Goal: Task Accomplishment & Management: Complete application form

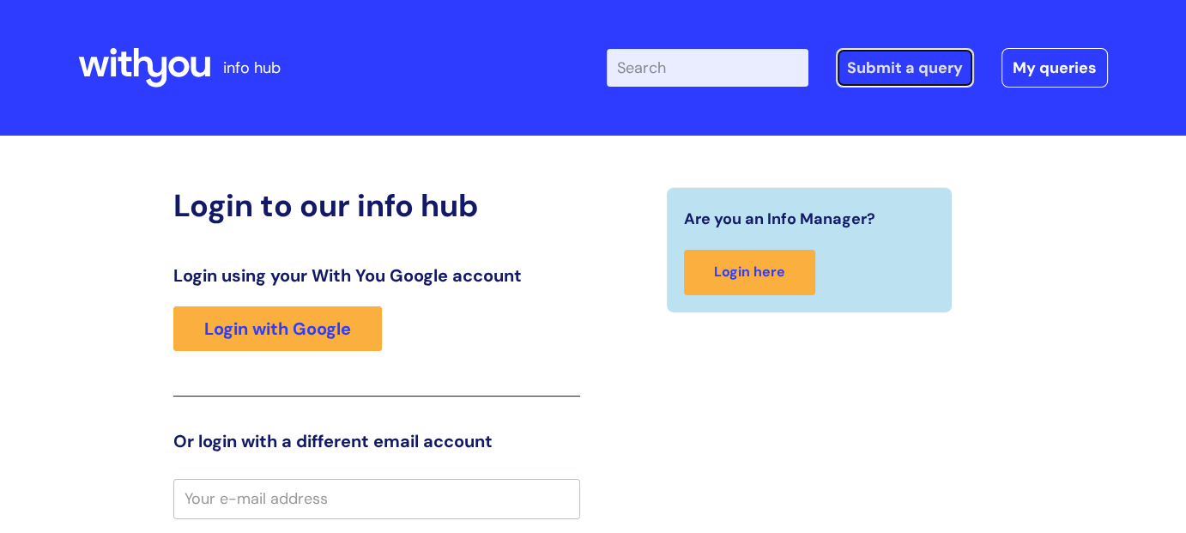
click at [937, 76] on link "Submit a query" at bounding box center [905, 67] width 138 height 39
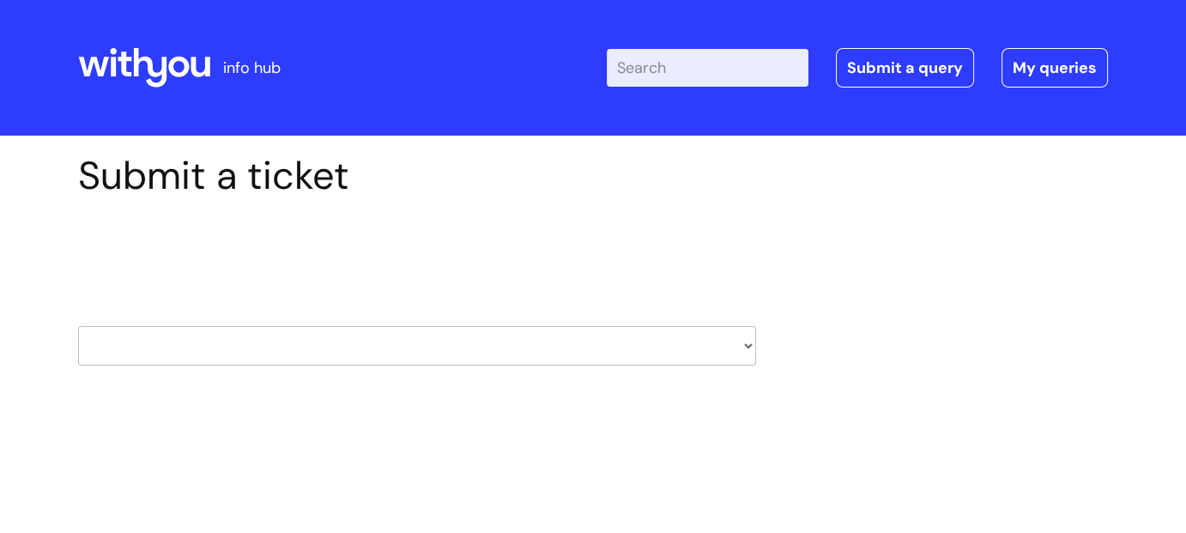
click at [746, 346] on select "HR / People IT and Support Clinical Drug Alerts Finance Accounts Data Support T…" at bounding box center [417, 345] width 678 height 39
select select "it_and_support"
click at [78, 326] on select "HR / People IT and Support Clinical Drug Alerts Finance Accounts Data Support T…" at bounding box center [417, 345] width 678 height 39
click at [743, 463] on select "... Mobile Phone Reset & MFA Accounts, Starters and Leavers IT Hardware issue I…" at bounding box center [417, 455] width 678 height 39
select select "Accounts, Starters and Leavers"
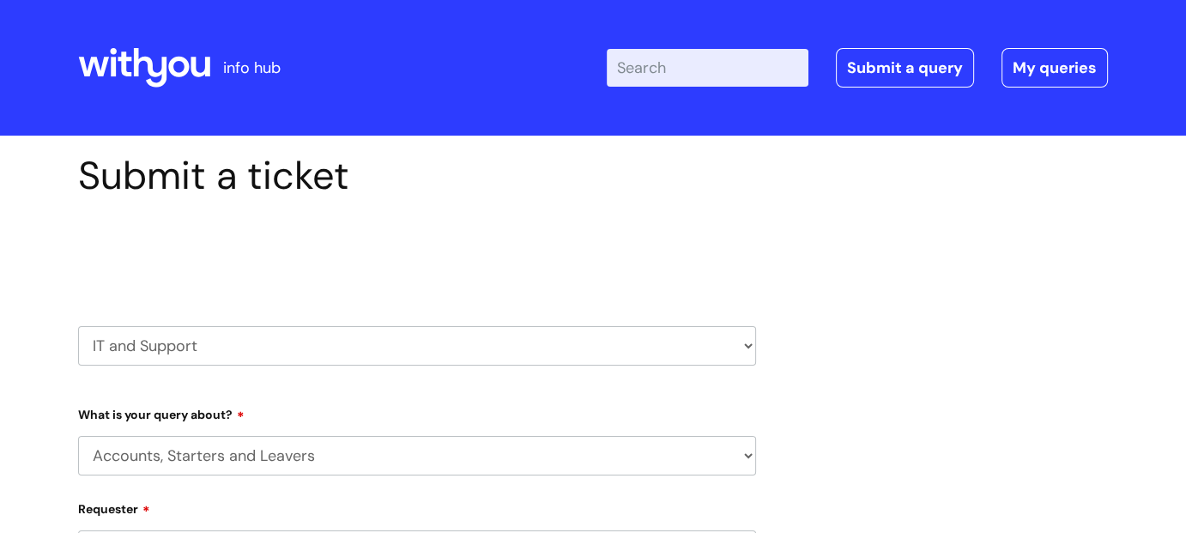
click at [78, 436] on select "... Mobile Phone Reset & MFA Accounts, Starters and Leavers IT Hardware issue I…" at bounding box center [417, 455] width 678 height 39
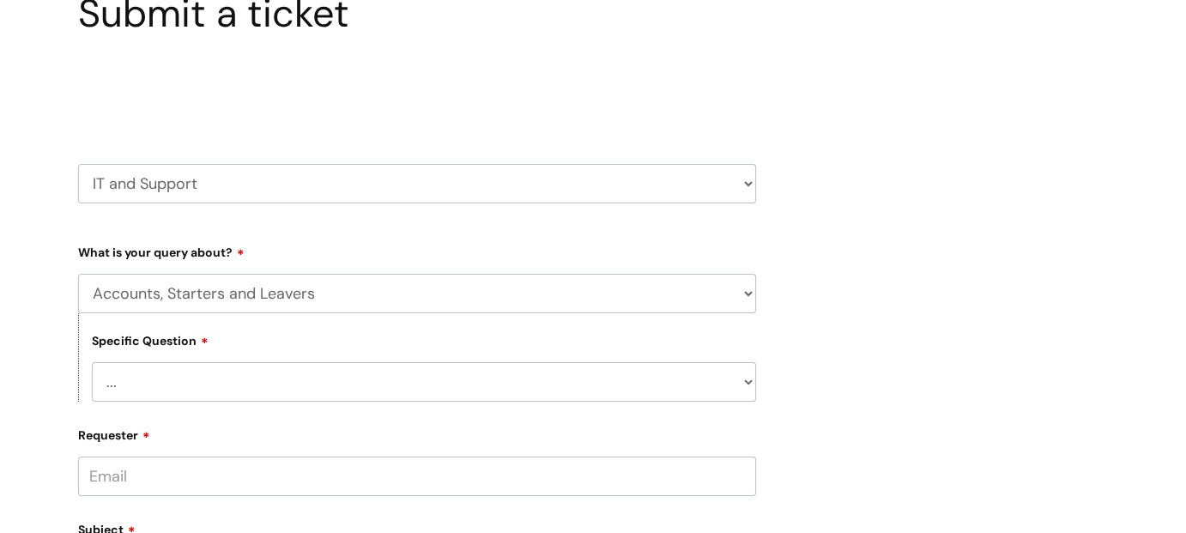
scroll to position [172, 0]
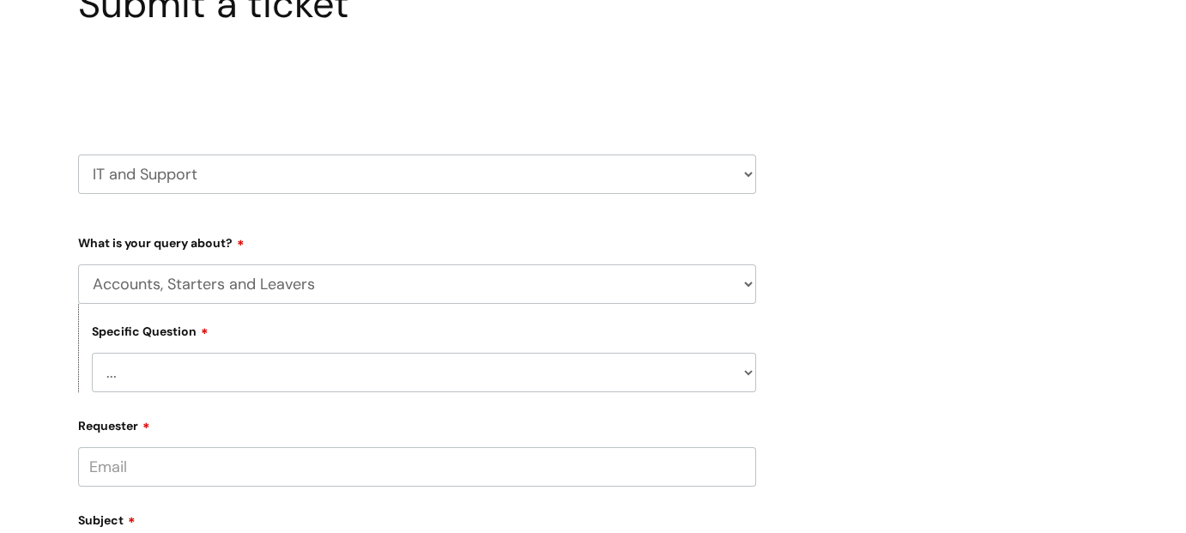
click at [462, 372] on select "... I have a new starter I have a leaver I need to make a change to an account …" at bounding box center [424, 372] width 664 height 39
select select "I have a new starter"
click at [92, 353] on select "... I have a new starter I have a leaver I need to make a change to an account …" at bounding box center [424, 372] width 664 height 39
click at [752, 466] on select "... Can I have my new starter’s IT account details I need to amend the name, de…" at bounding box center [424, 460] width 664 height 39
select select "I’ve got a new starter - where is their equipment?"
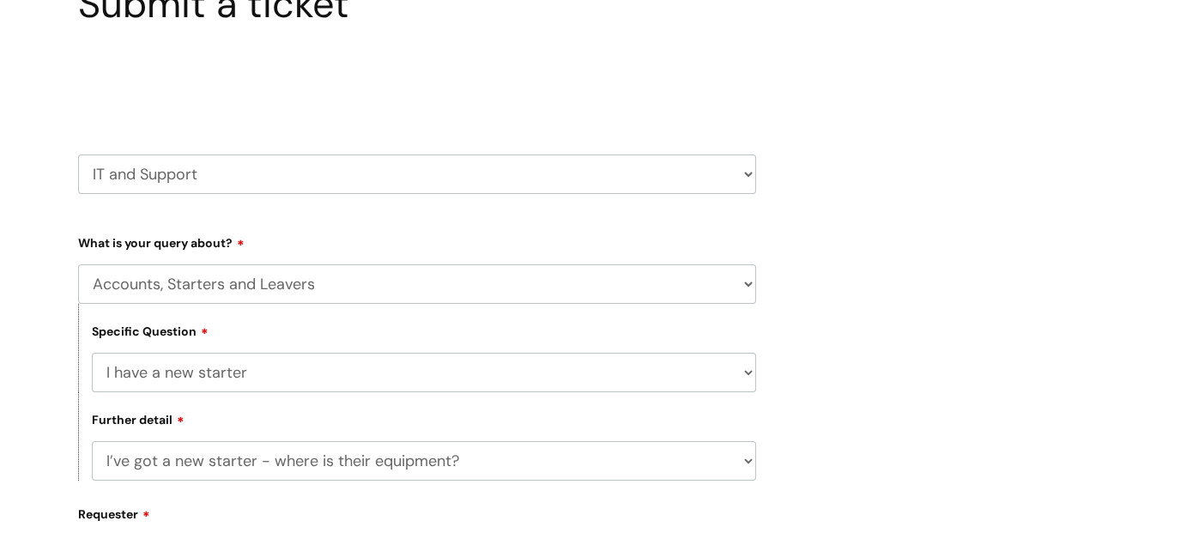
click at [92, 442] on select "... Can I have my new starter’s IT account details I need to amend the name, de…" at bounding box center [424, 460] width 664 height 39
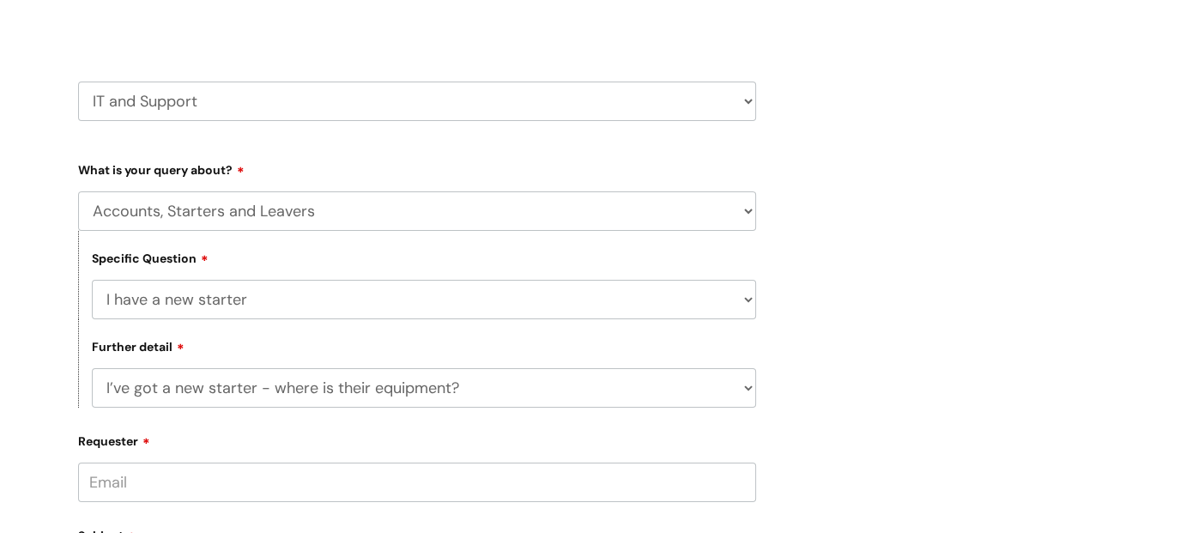
scroll to position [343, 0]
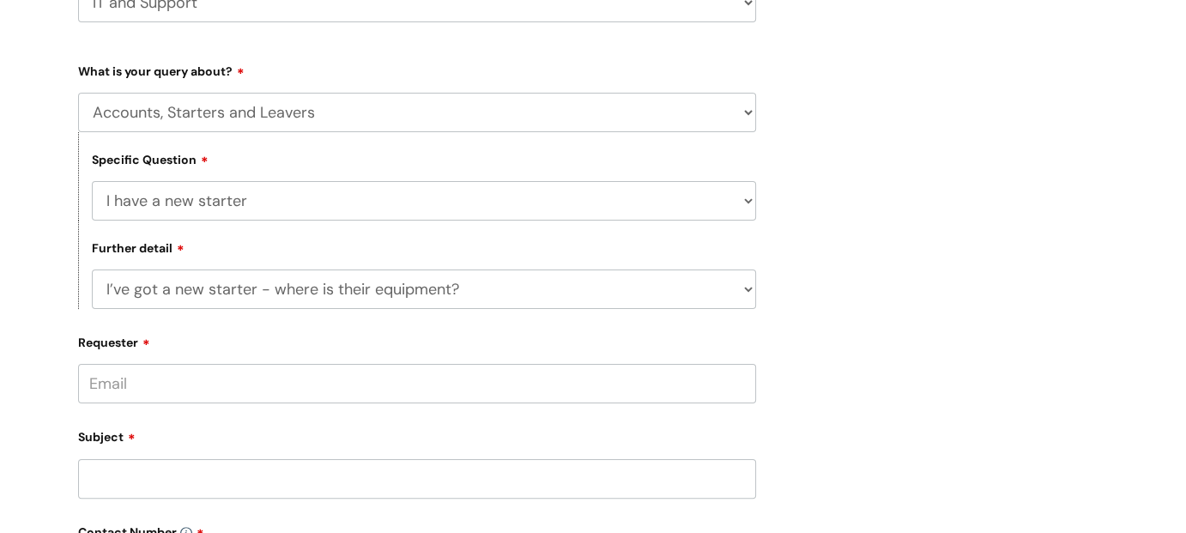
click at [389, 394] on input "Requester" at bounding box center [417, 383] width 678 height 39
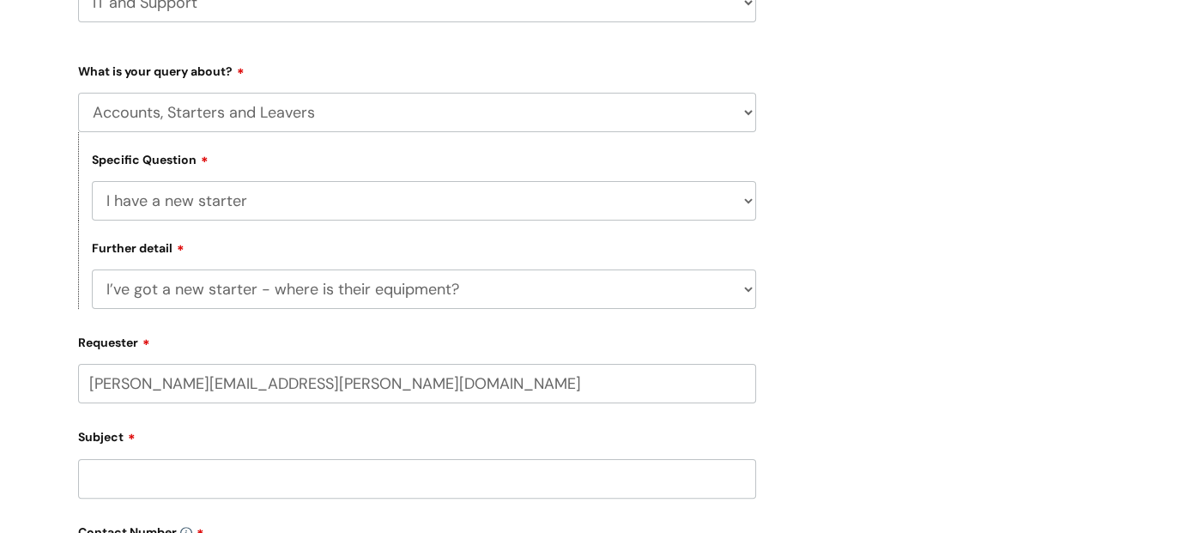
type input "jodie.lynes@wearewithyou.org.uk"
click at [287, 498] on input "Subject" at bounding box center [417, 478] width 678 height 39
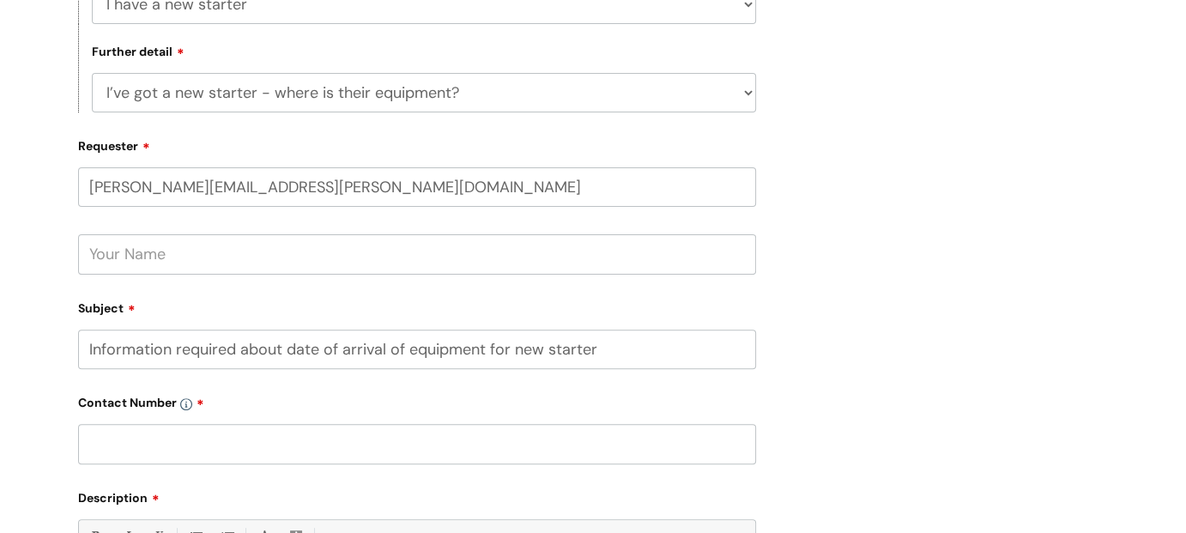
scroll to position [710, 0]
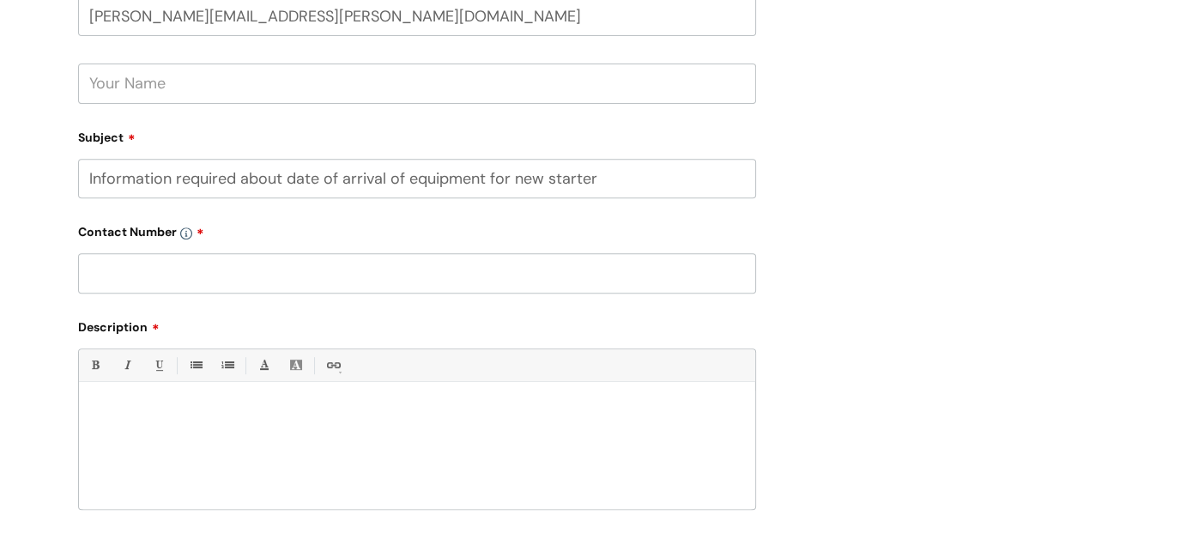
type input "Information required about date of arrival of equipment for new starter"
click at [393, 284] on input "text" at bounding box center [417, 272] width 678 height 39
type input "07966821230"
click at [361, 390] on div "Bold (Ctrl-B) Italic (Ctrl-I) Underline(Ctrl-U) • Unordered List (Ctrl-Shift-7)…" at bounding box center [417, 428] width 678 height 161
click at [363, 395] on div at bounding box center [417, 449] width 676 height 118
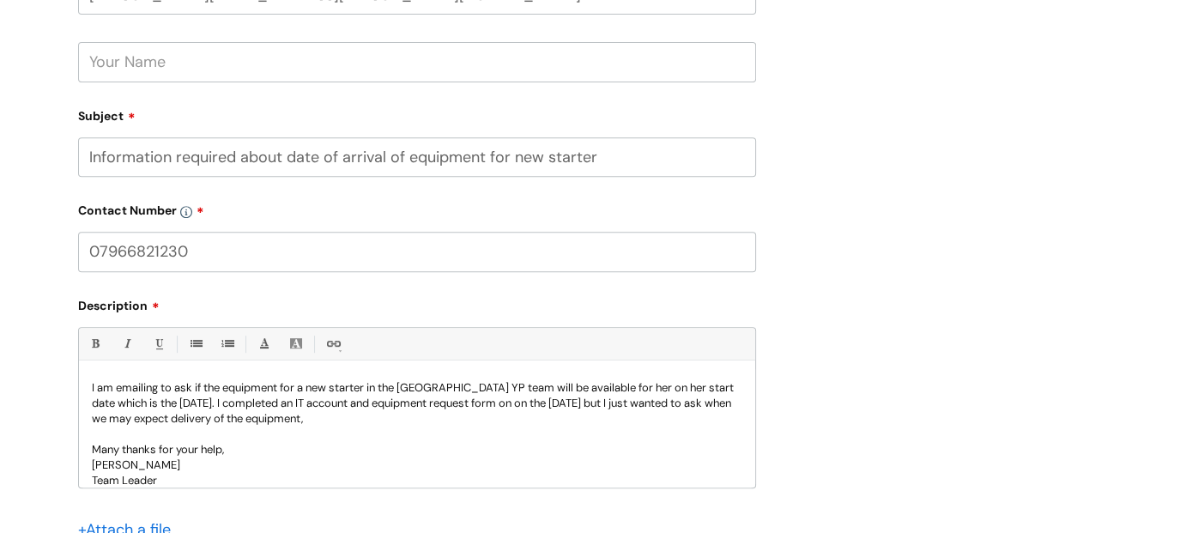
scroll to position [1053, 0]
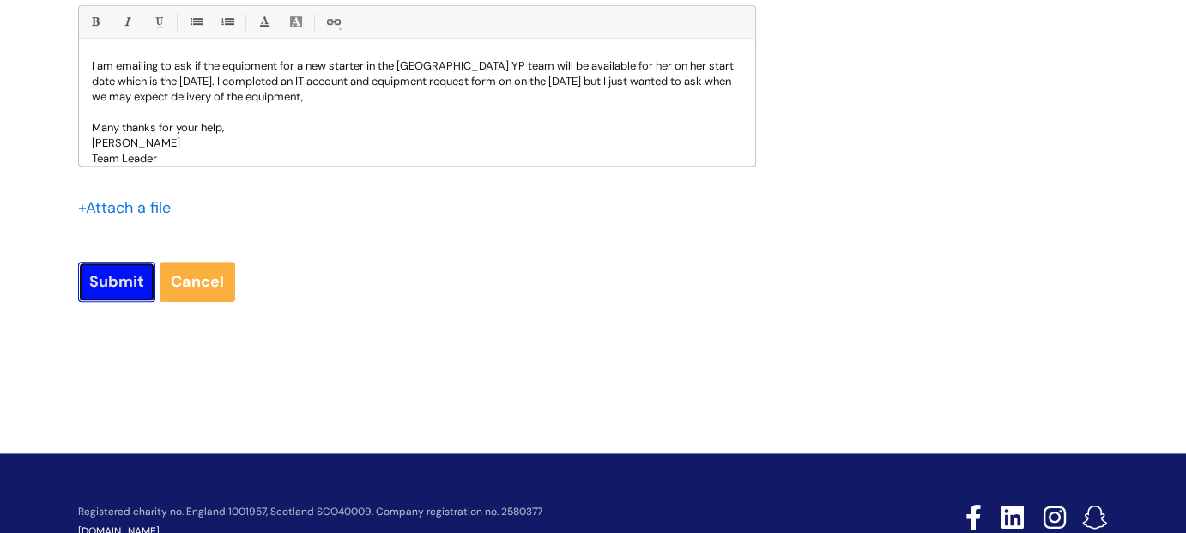
click at [118, 284] on input "Submit" at bounding box center [116, 281] width 77 height 39
type input "Please Wait..."
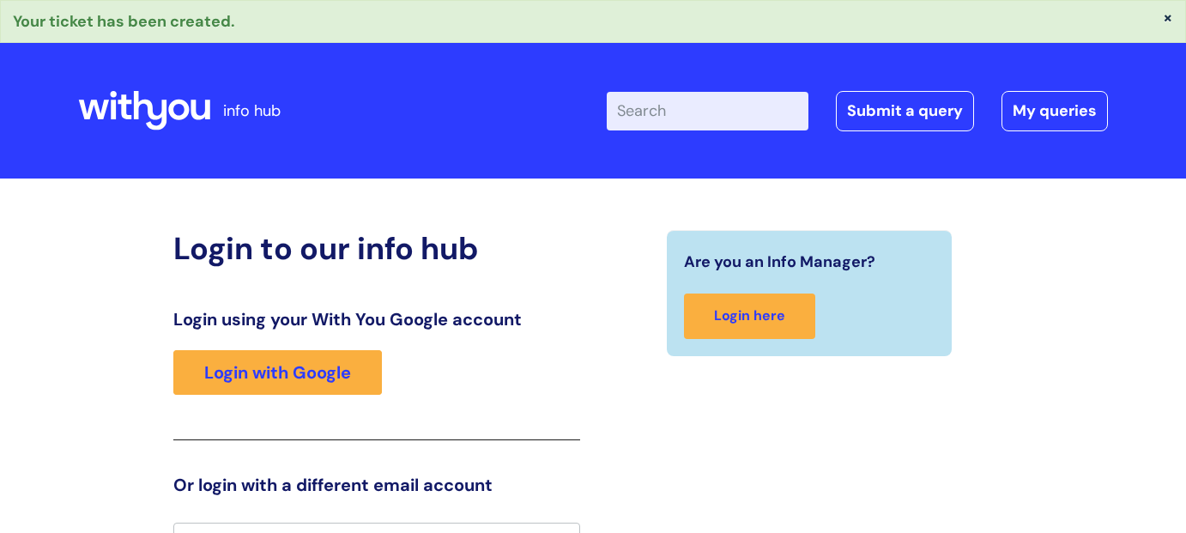
scroll to position [27, 0]
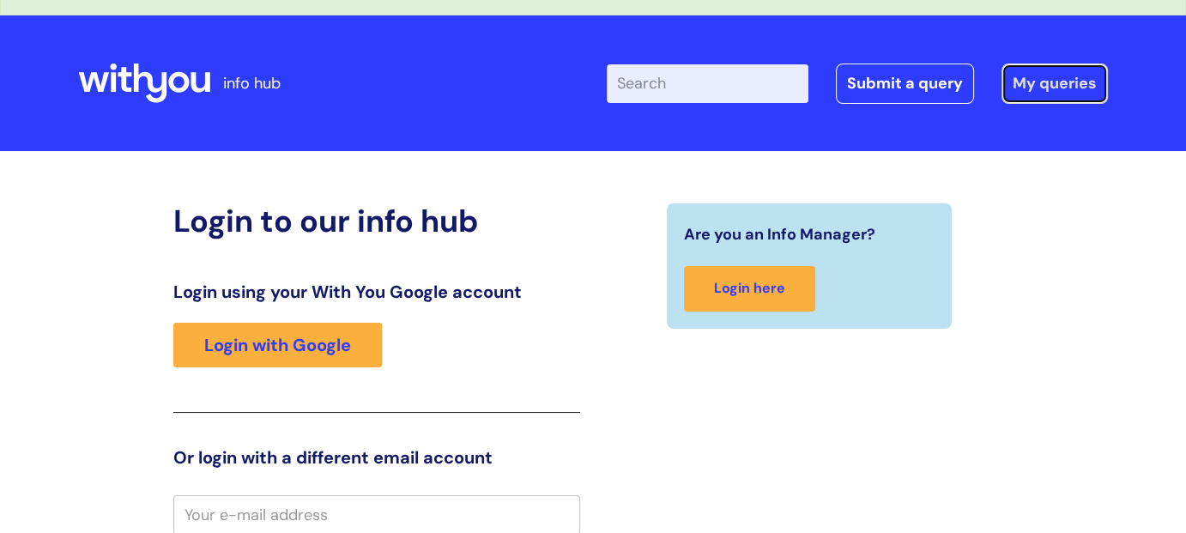
click at [1076, 83] on link "My queries" at bounding box center [1054, 82] width 106 height 39
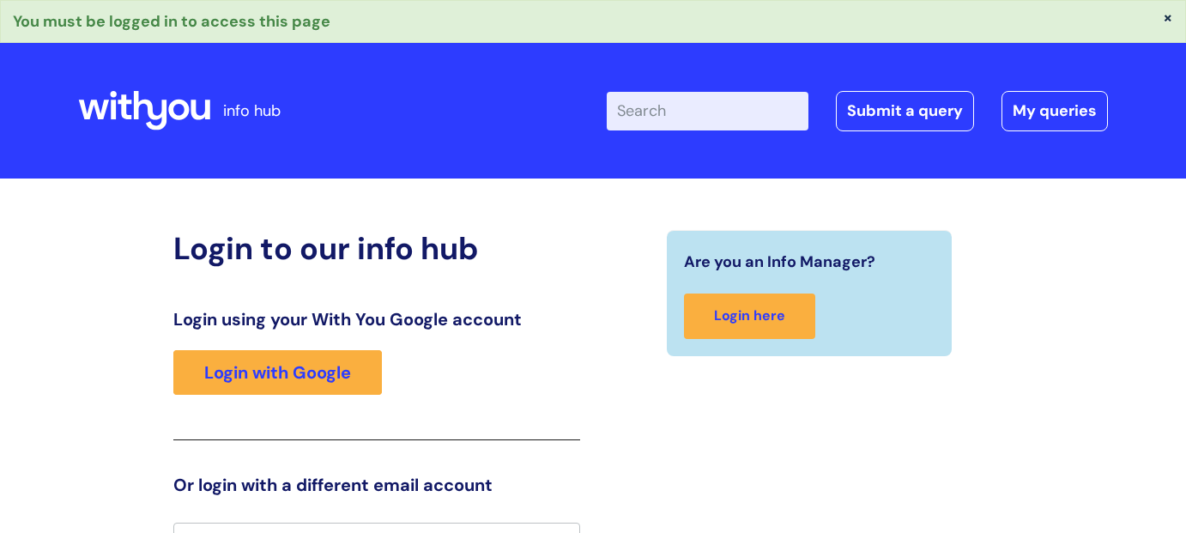
scroll to position [27, 0]
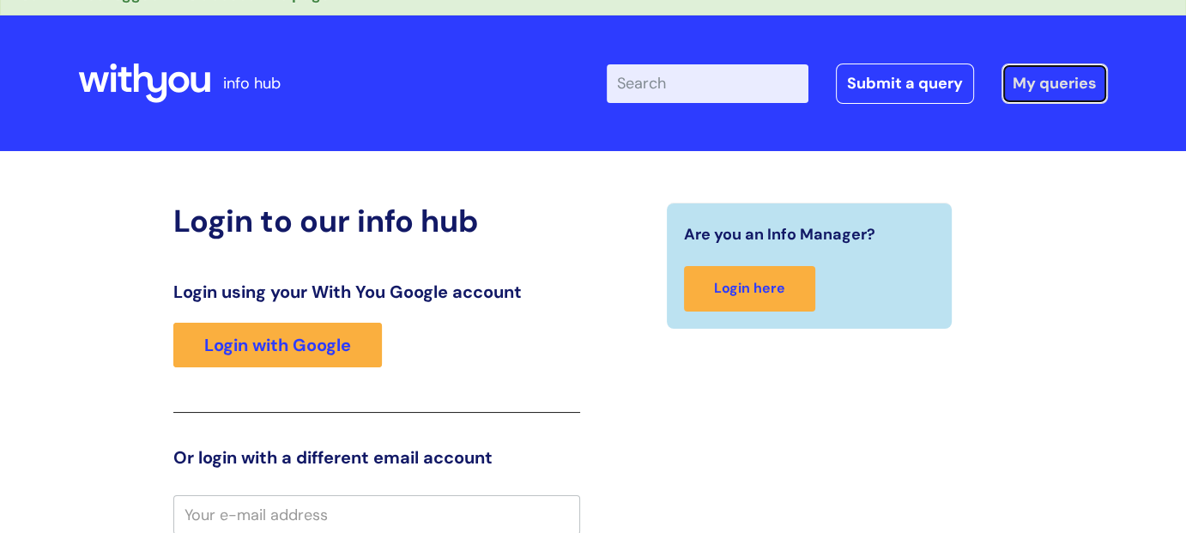
click at [1045, 87] on link "My queries" at bounding box center [1054, 82] width 106 height 39
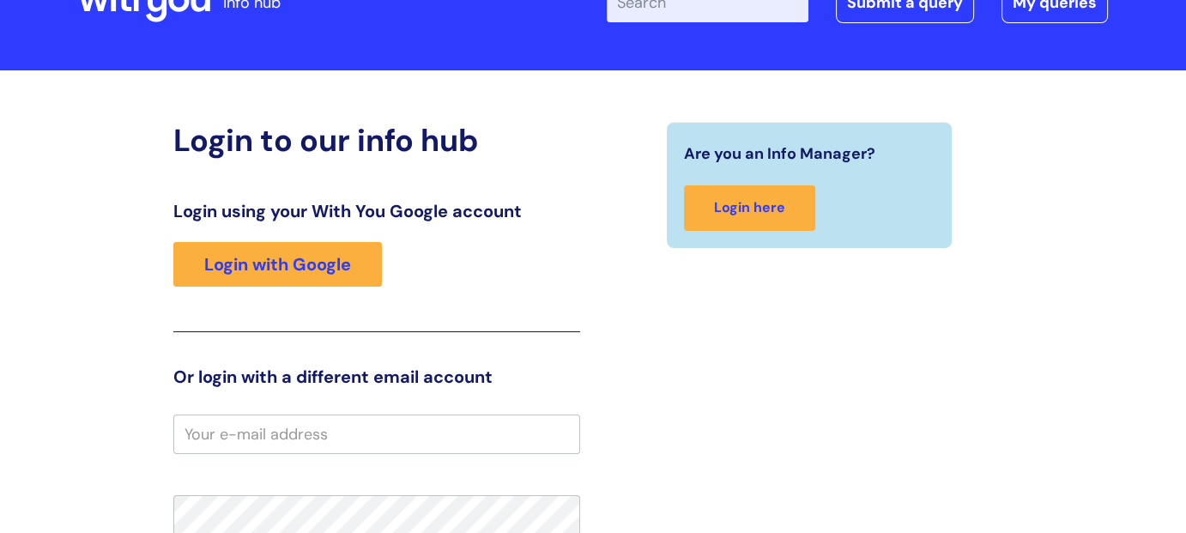
scroll to position [199, 0]
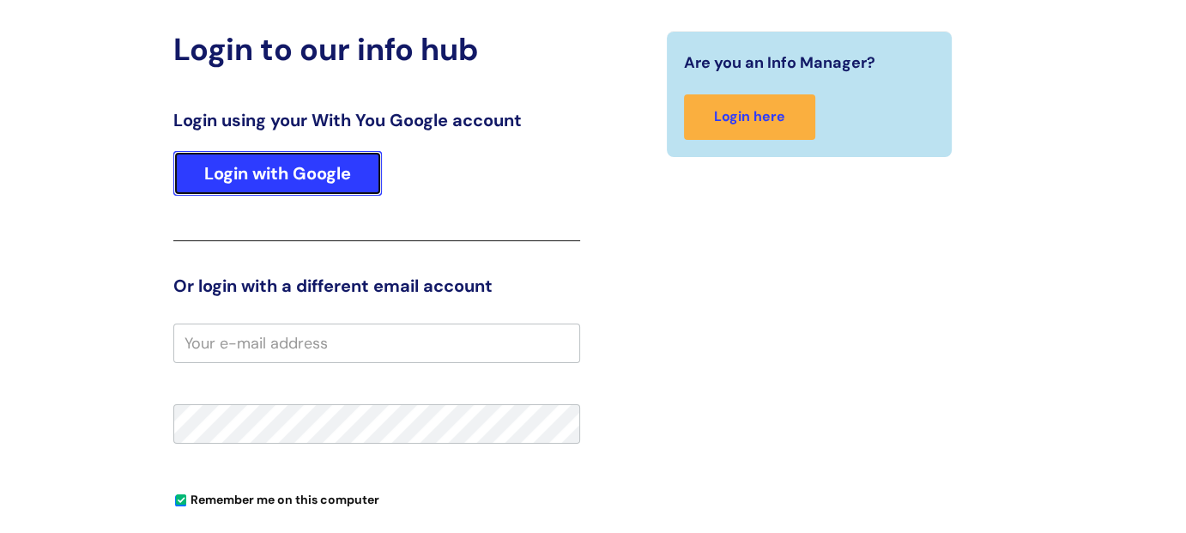
click at [256, 161] on link "Login with Google" at bounding box center [277, 173] width 208 height 45
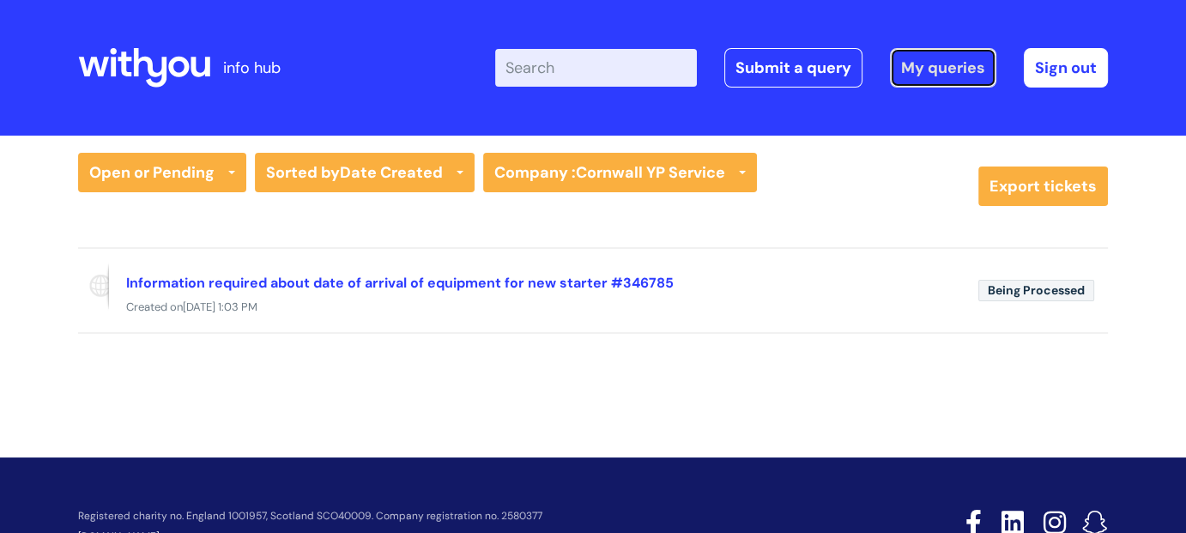
click at [947, 65] on link "My queries" at bounding box center [943, 67] width 106 height 39
